Goal: Task Accomplishment & Management: Use online tool/utility

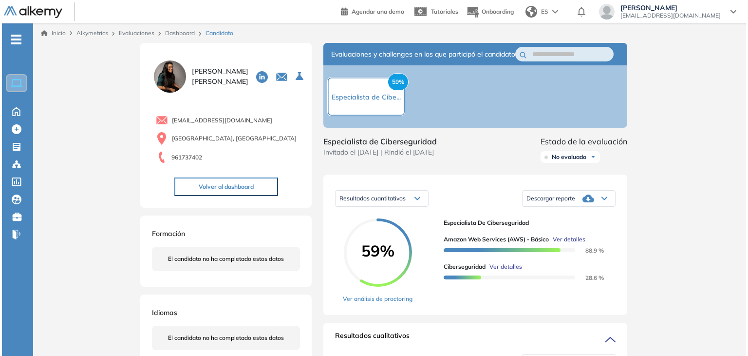
scroll to position [144, 0]
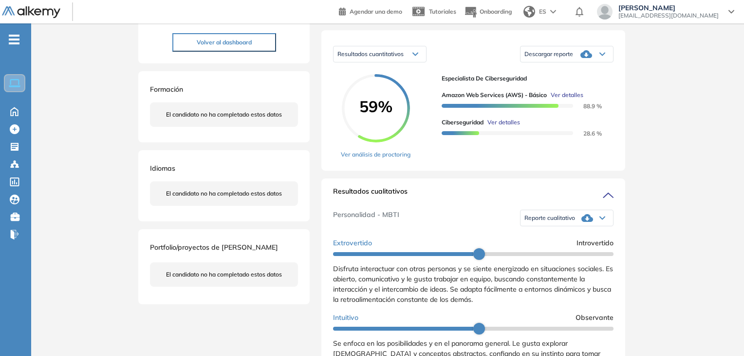
click at [501, 127] on span "Ver detalles" at bounding box center [504, 122] width 33 height 9
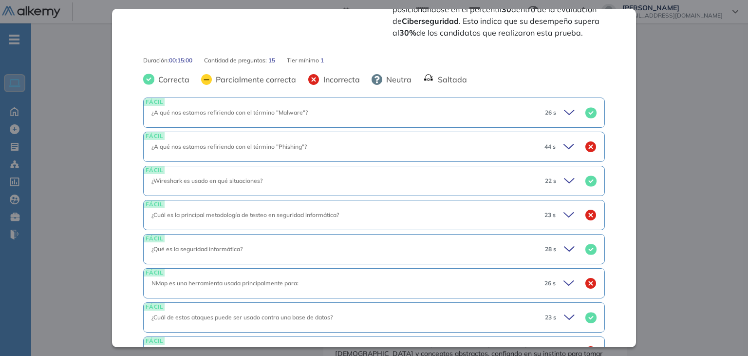
scroll to position [415, 0]
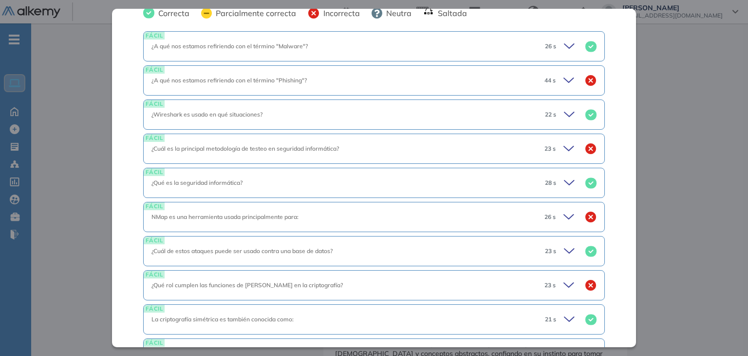
click at [555, 80] on div "44 s" at bounding box center [567, 81] width 60 height 14
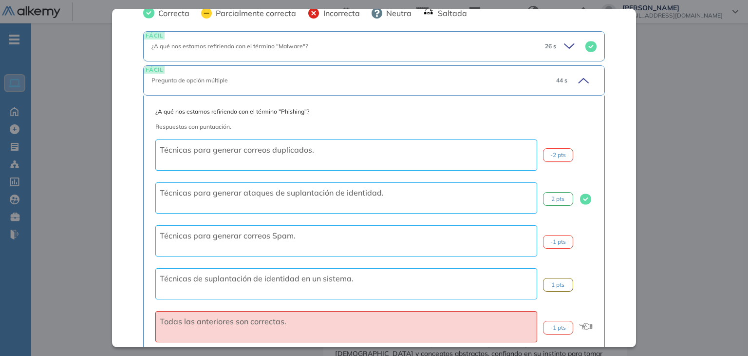
click at [556, 80] on span "44 s" at bounding box center [561, 80] width 11 height 9
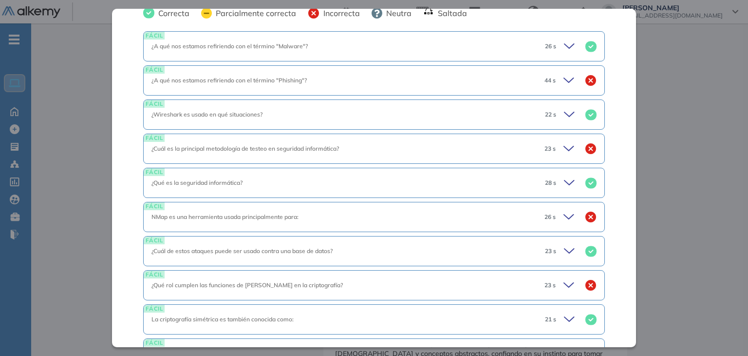
click at [564, 149] on icon at bounding box center [571, 149] width 14 height 14
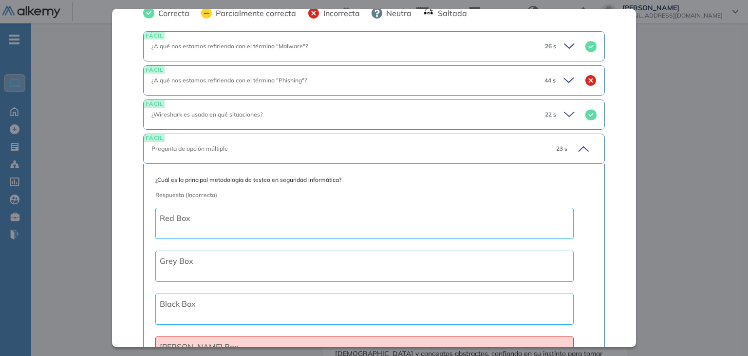
click at [575, 148] on icon at bounding box center [582, 149] width 14 height 14
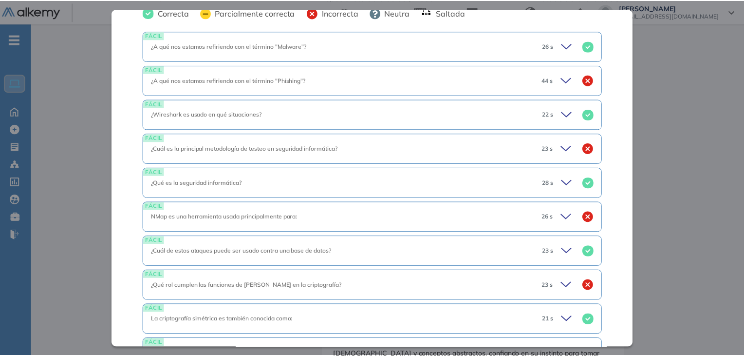
scroll to position [645, 0]
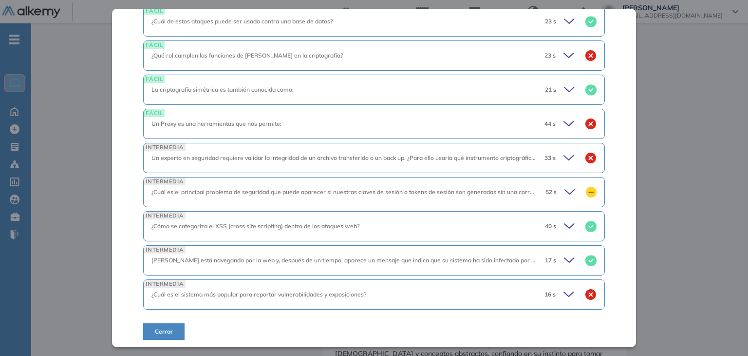
click at [565, 191] on icon at bounding box center [572, 192] width 14 height 14
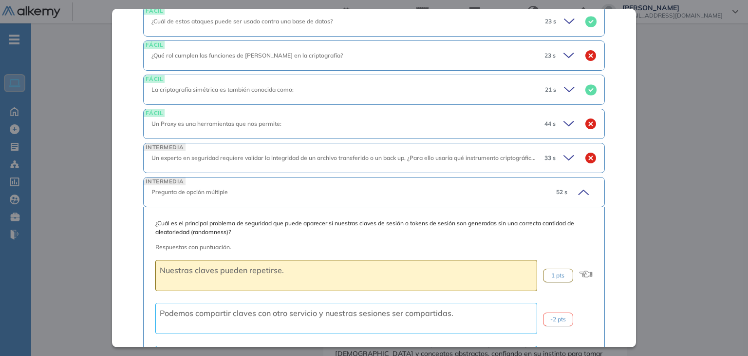
click at [559, 191] on span "52 s" at bounding box center [561, 192] width 11 height 9
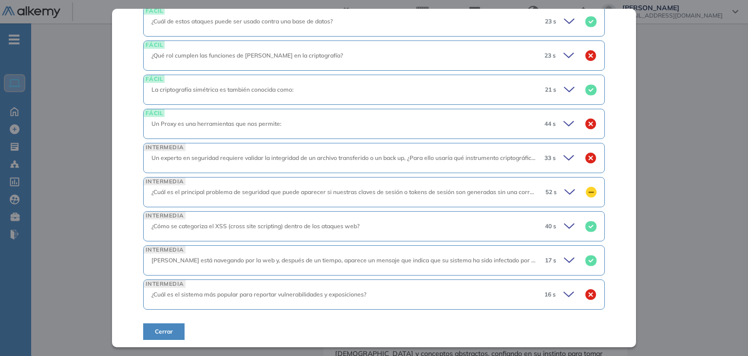
click at [555, 289] on div "16 s" at bounding box center [567, 294] width 60 height 14
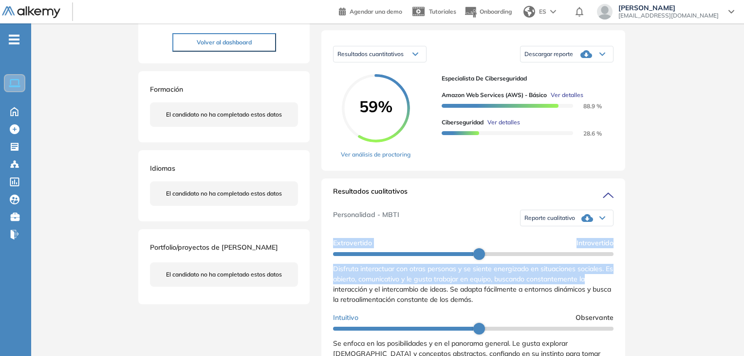
drag, startPoint x: 633, startPoint y: 221, endPoint x: 646, endPoint y: 284, distance: 64.8
click at [646, 284] on div "Inicio Alkymetrics Evaluaciones Dashboard Candidato Ciberseguridad Seguridad Bá…" at bounding box center [387, 313] width 713 height 869
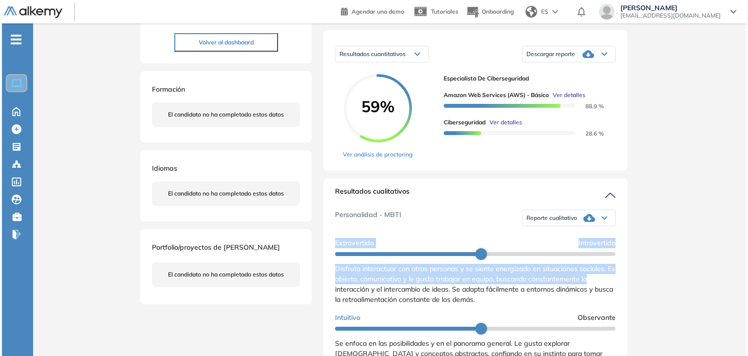
scroll to position [268, 0]
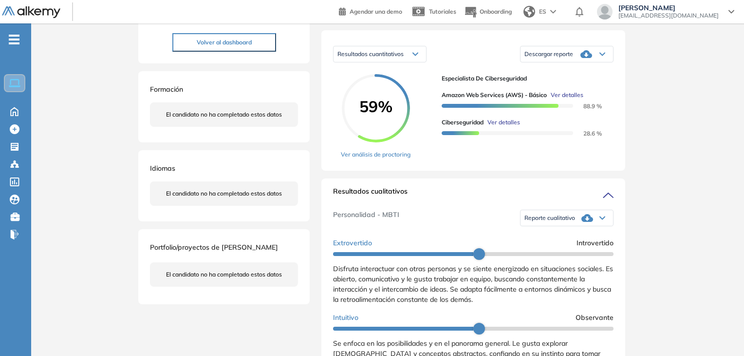
click at [516, 194] on div "Resultados cualitativos Personalidad - MBTI Reporte cualitativo Reporte con Afi…" at bounding box center [473, 310] width 304 height 265
click at [501, 127] on span "Ver detalles" at bounding box center [504, 122] width 33 height 9
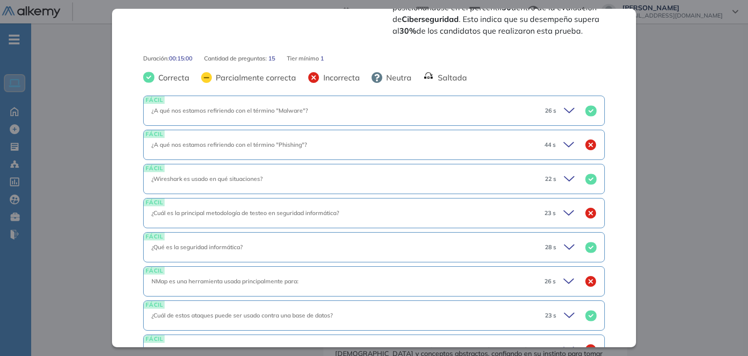
scroll to position [349, 0]
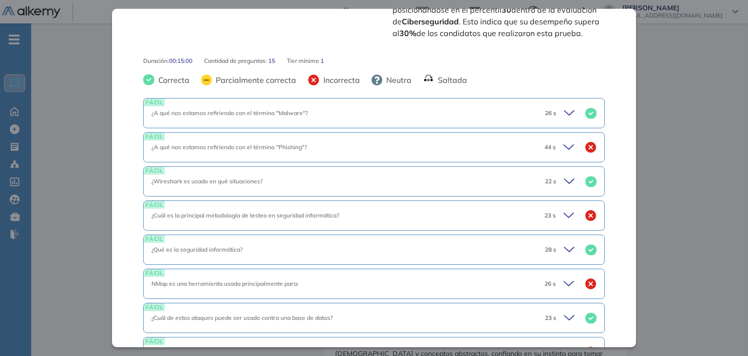
click at [564, 148] on icon at bounding box center [571, 147] width 14 height 14
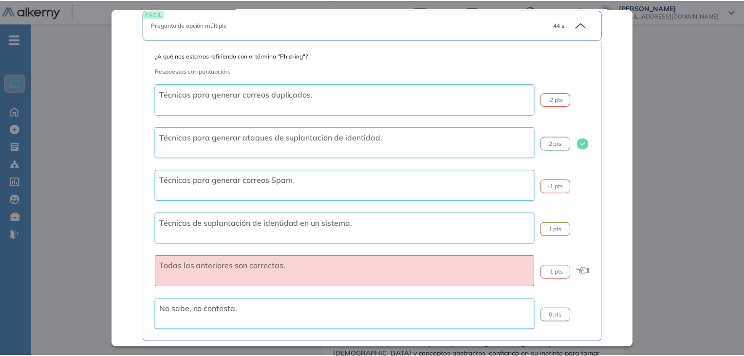
scroll to position [477, 0]
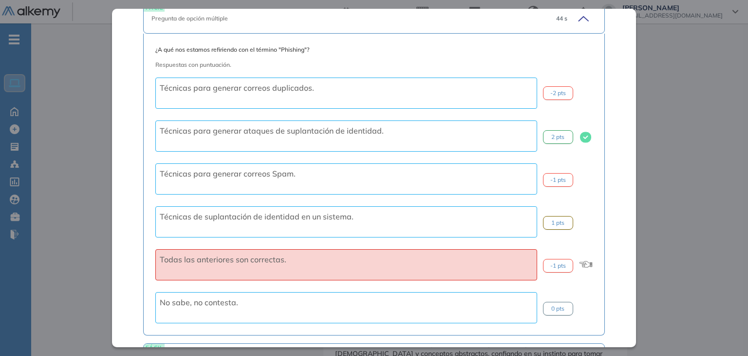
click at [632, 51] on div "Ciberseguridad Seguridad Básico Idiomas Objetivos Seguridad Encriptación Phishi…" at bounding box center [374, 178] width 524 height 338
click at [658, 94] on div "Inicio Alkymetrics Evaluaciones Dashboard Candidato Ciberseguridad Seguridad Bá…" at bounding box center [389, 313] width 717 height 869
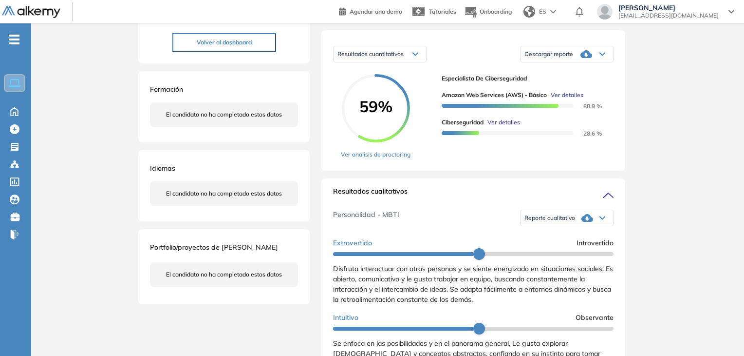
scroll to position [0, 0]
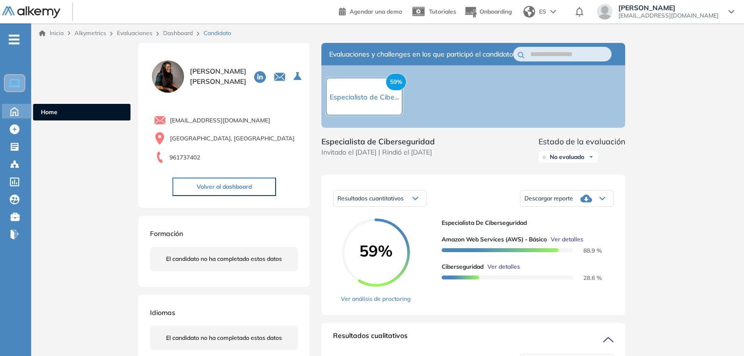
click at [5, 106] on div "Home Home" at bounding box center [17, 111] width 31 height 15
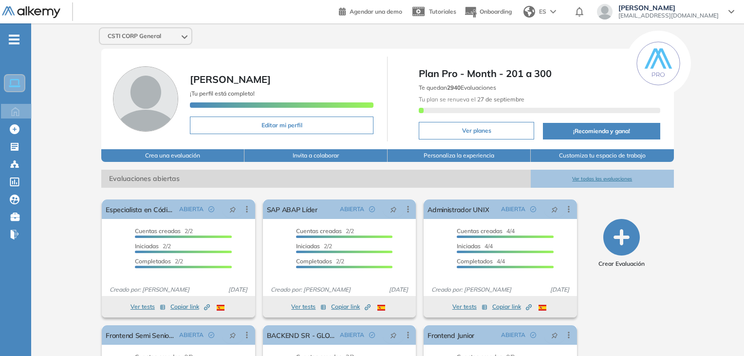
click at [595, 177] on button "Ver todas las evaluaciones" at bounding box center [602, 179] width 143 height 18
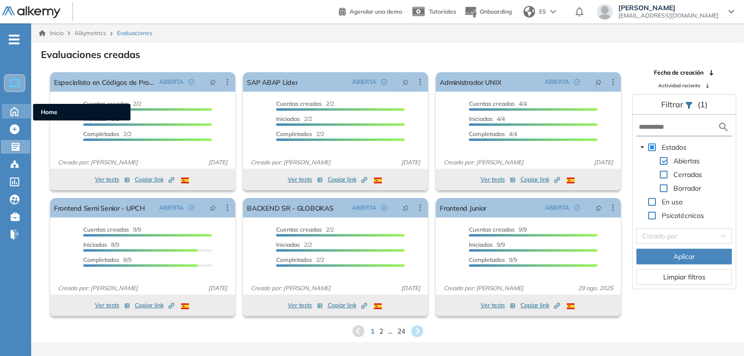
click at [5, 106] on div "Home Home" at bounding box center [17, 111] width 31 height 15
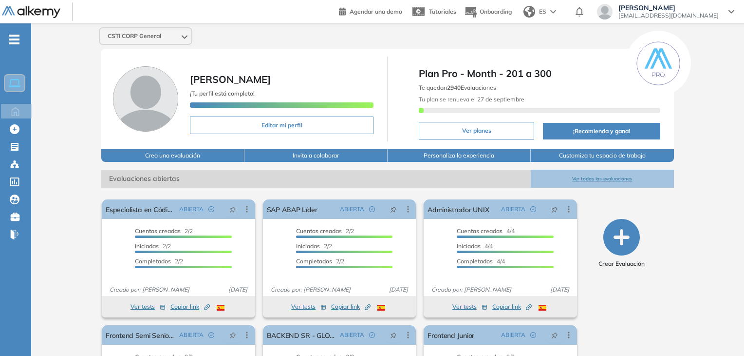
click at [618, 226] on icon "button" at bounding box center [621, 237] width 37 height 37
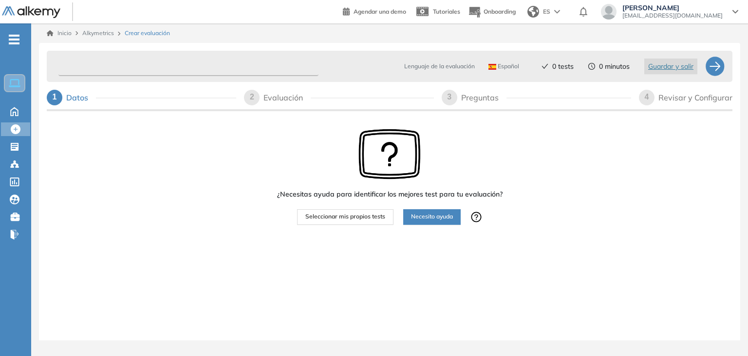
click at [301, 68] on input "text" at bounding box center [188, 66] width 260 height 19
type input "**********"
click at [360, 215] on span "Seleccionar mis propios tests" at bounding box center [345, 216] width 80 height 9
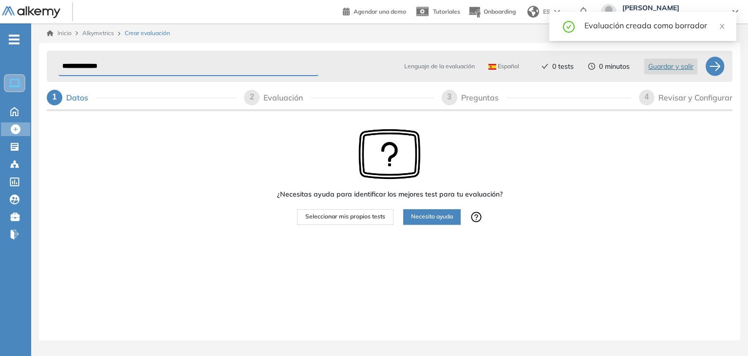
click at [331, 213] on span "Seleccionar mis propios tests" at bounding box center [345, 216] width 80 height 9
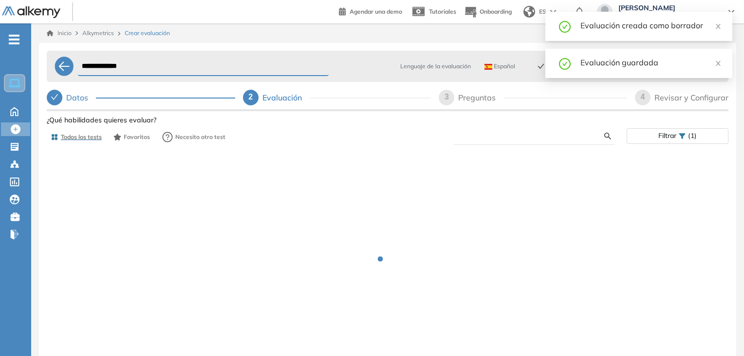
click at [491, 135] on input "text" at bounding box center [532, 136] width 143 height 9
type input "*"
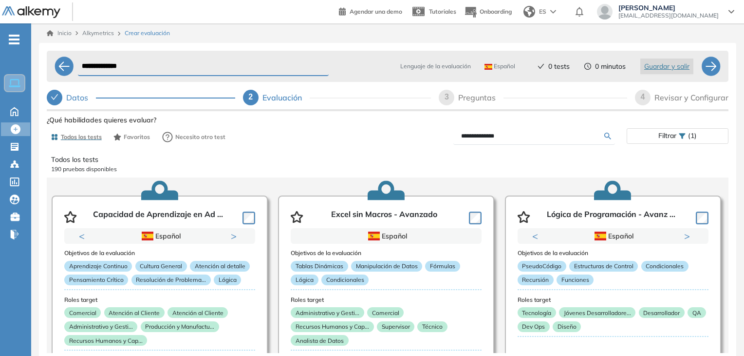
scroll to position [5, 0]
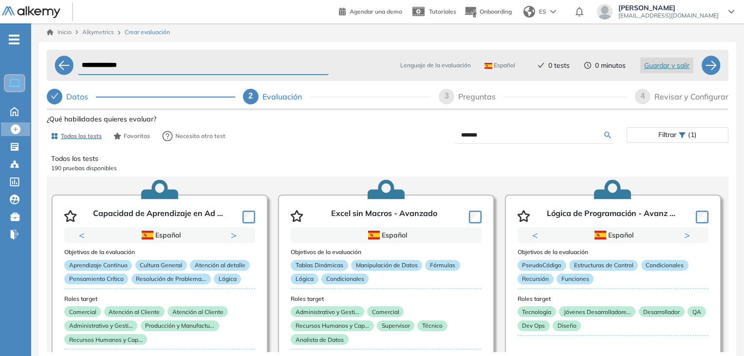
type input "*******"
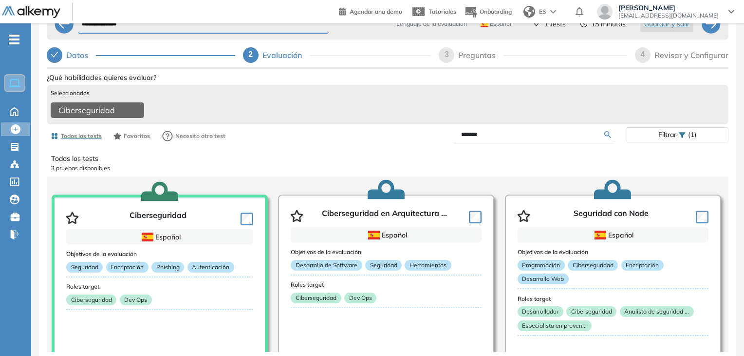
scroll to position [0, 0]
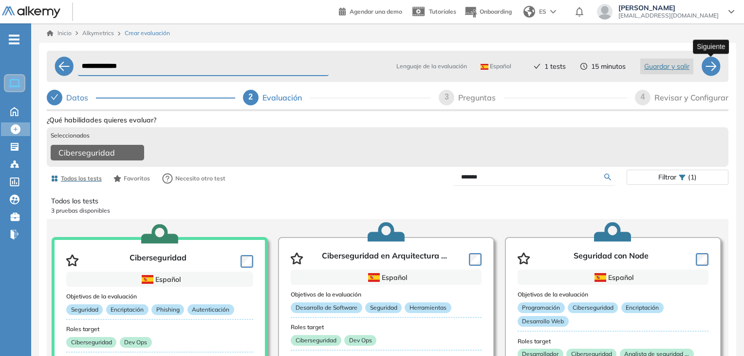
click at [711, 70] on div at bounding box center [710, 66] width 19 height 19
select select "*****"
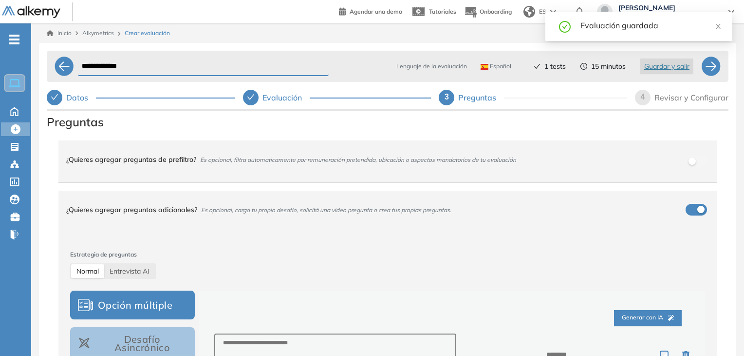
click at [690, 207] on div "¿Quieres agregar preguntas adicionales? Es opcional, carga tu propio desafío, s…" at bounding box center [381, 209] width 631 height 26
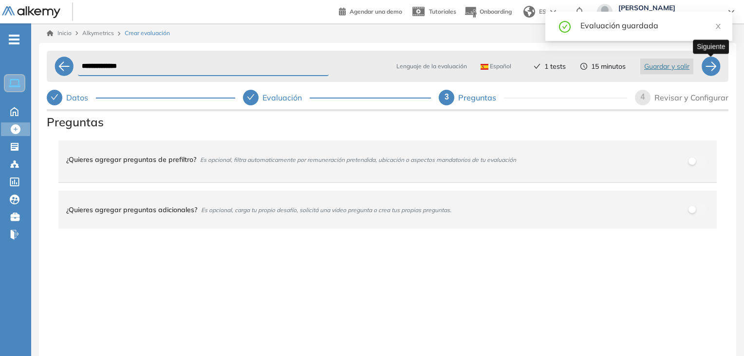
click at [710, 63] on div at bounding box center [710, 66] width 19 height 19
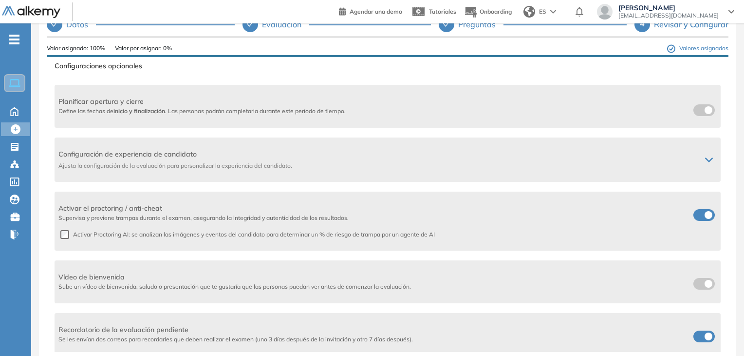
scroll to position [111, 0]
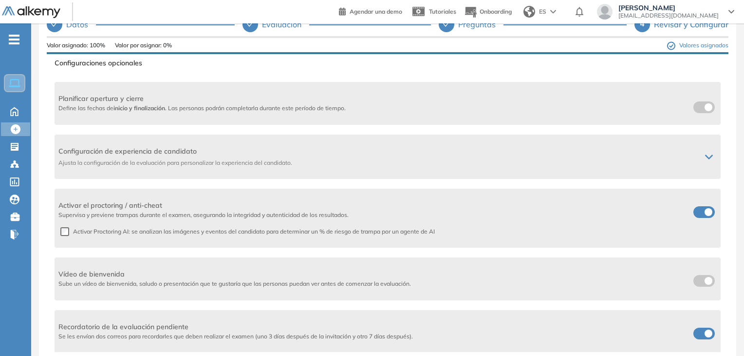
click at [701, 211] on span at bounding box center [698, 210] width 8 height 8
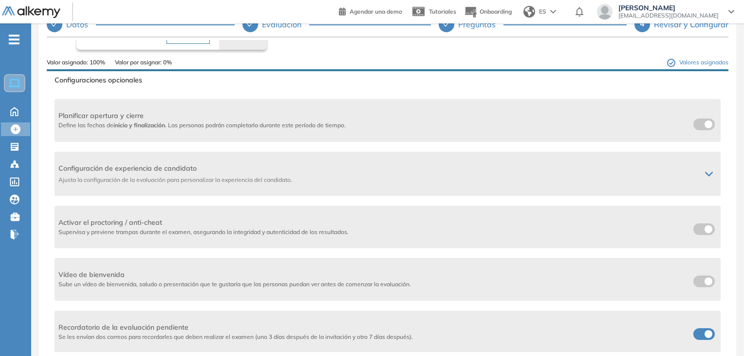
click at [697, 333] on label at bounding box center [704, 334] width 21 height 12
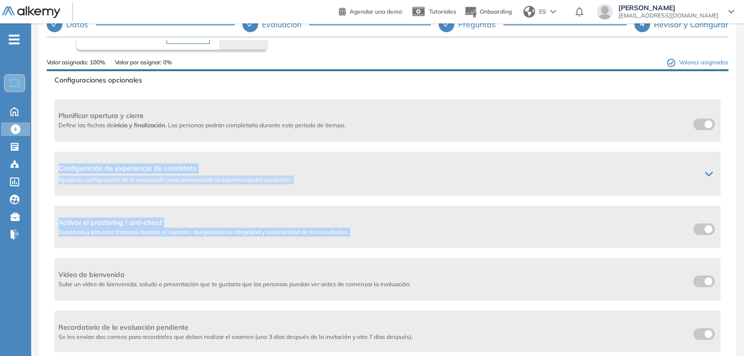
drag, startPoint x: 730, startPoint y: 212, endPoint x: 744, endPoint y: 95, distance: 117.7
click at [744, 95] on div "**********" at bounding box center [387, 152] width 713 height 405
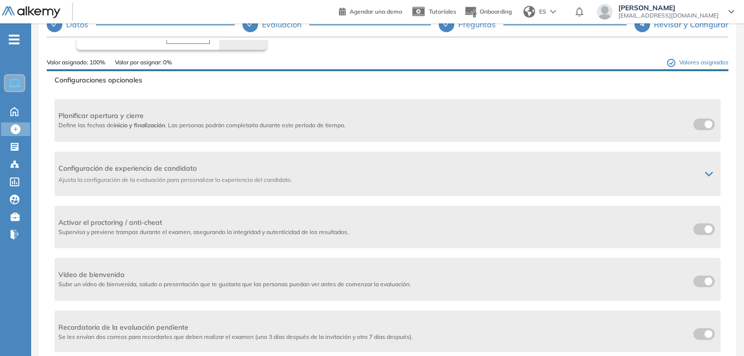
click at [729, 92] on div "**********" at bounding box center [387, 172] width 697 height 405
click at [722, 82] on div "Agrega un vídeo de bienvenida Agrega un título para el video, este título única…" at bounding box center [388, 196] width 682 height 312
click at [723, 86] on div "Agrega un vídeo de bienvenida Agrega un título para el video, este título única…" at bounding box center [388, 196] width 682 height 312
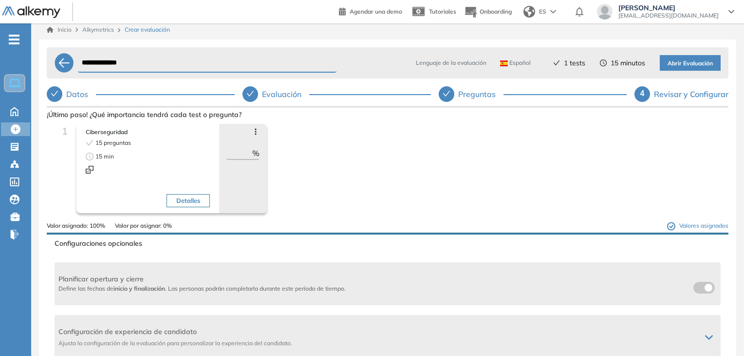
scroll to position [0, 0]
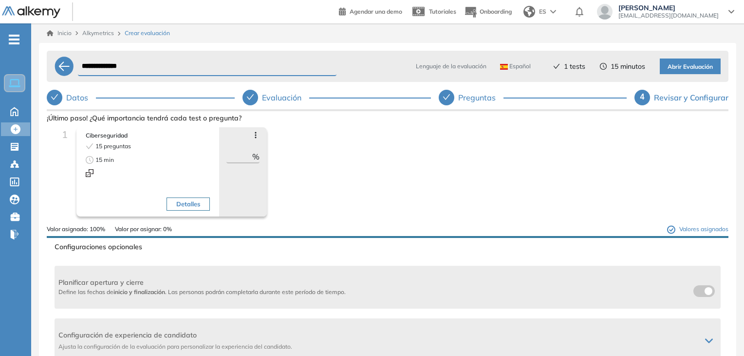
click at [698, 62] on span "Abrir Evaluación" at bounding box center [690, 66] width 45 height 9
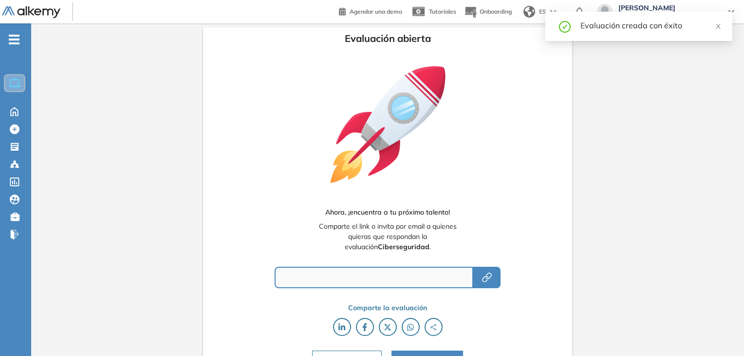
type input "**********"
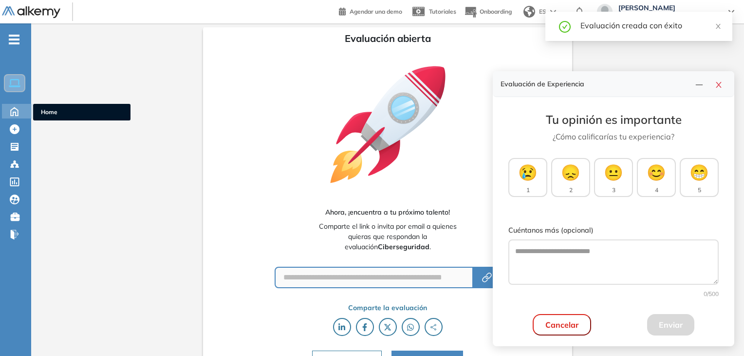
click at [16, 116] on div "Home Home" at bounding box center [17, 111] width 31 height 15
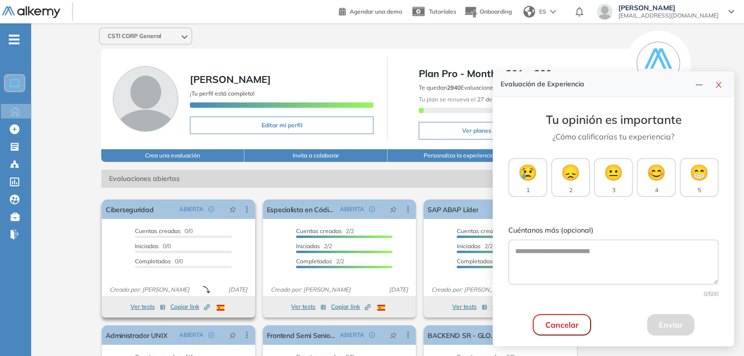
click at [181, 310] on button "Copiar link Created by potrace 1.16, written by [PERSON_NAME] [DATE]-[DATE]" at bounding box center [189, 307] width 39 height 12
